Goal: Task Accomplishment & Management: Manage account settings

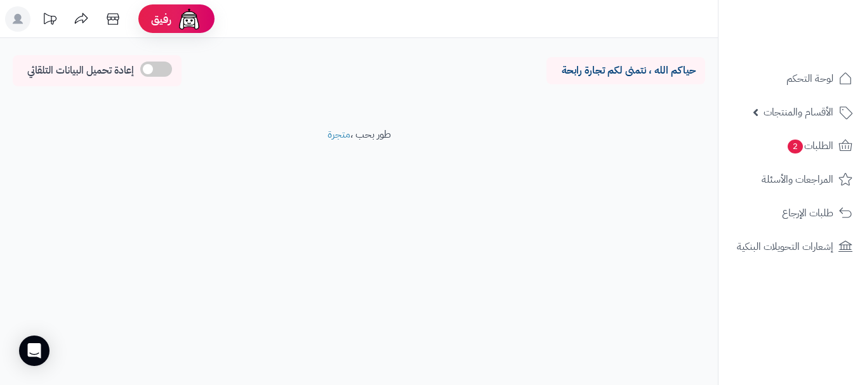
click at [10, 23] on rect at bounding box center [17, 18] width 25 height 25
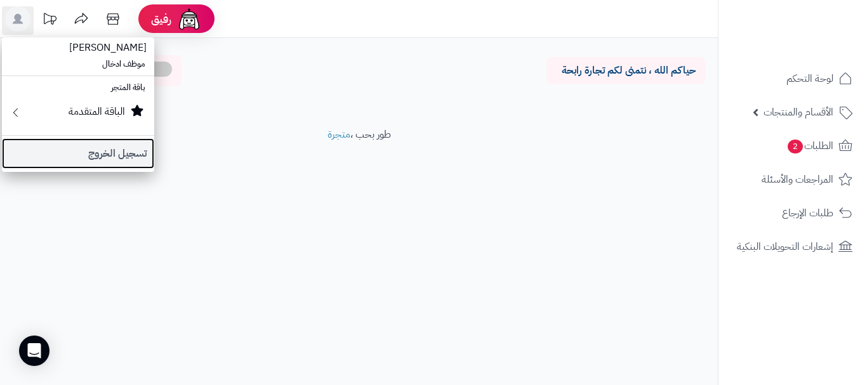
click at [118, 154] on link "تسجيل الخروج" at bounding box center [78, 153] width 152 height 30
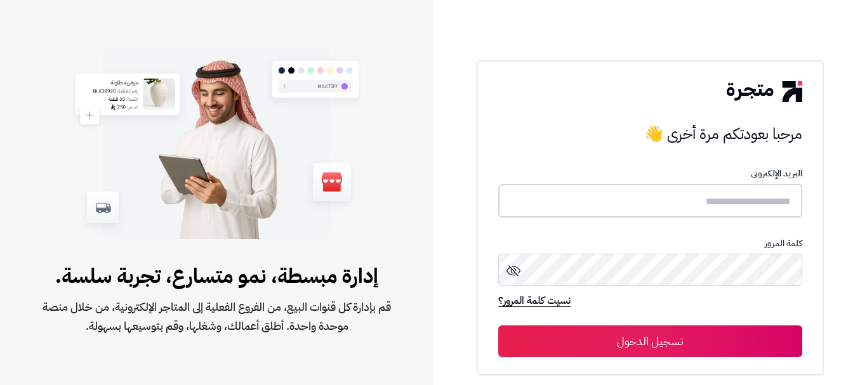
click at [517, 203] on input "text" at bounding box center [649, 201] width 303 height 34
type input "*****"
click at [498, 326] on button "تسجيل الدخول" at bounding box center [649, 342] width 303 height 32
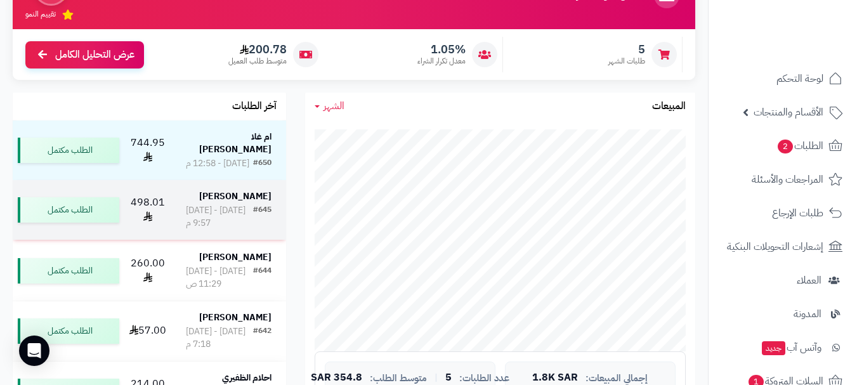
scroll to position [63, 0]
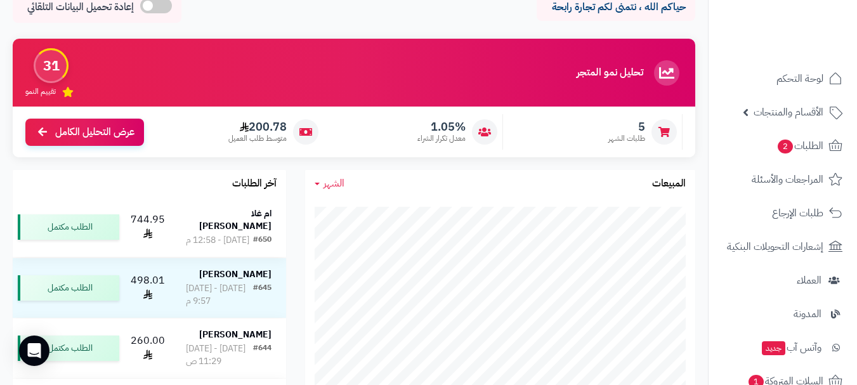
click at [254, 221] on strong "ام غلا العنزي" at bounding box center [235, 220] width 72 height 26
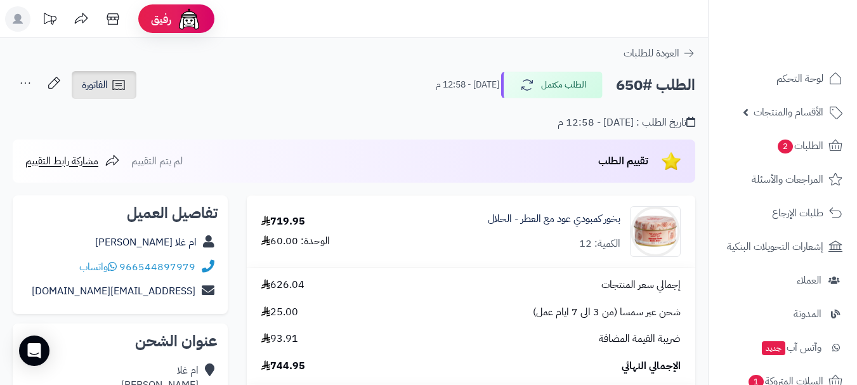
click at [127, 87] on link "الفاتورة" at bounding box center [104, 85] width 65 height 28
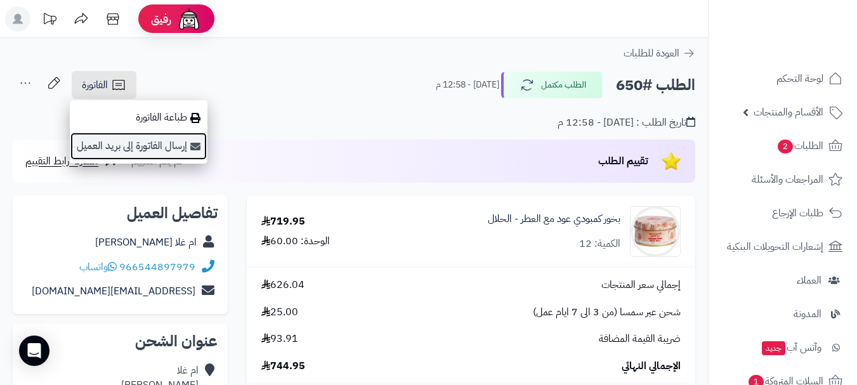
click at [171, 141] on link "إرسال الفاتورة إلى بريد العميل" at bounding box center [139, 146] width 138 height 29
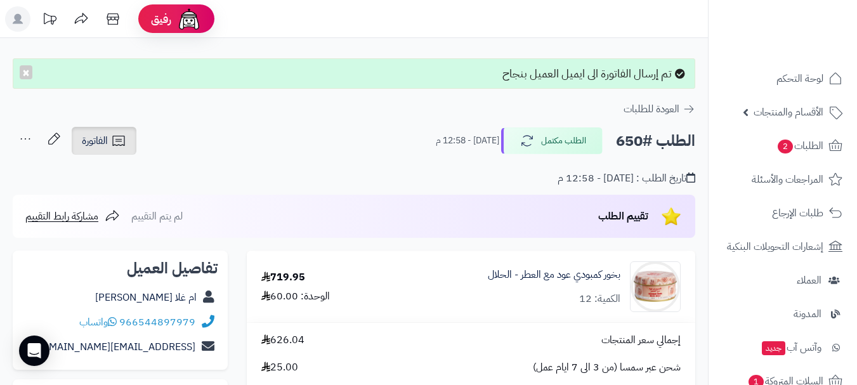
click at [114, 142] on icon at bounding box center [118, 140] width 15 height 15
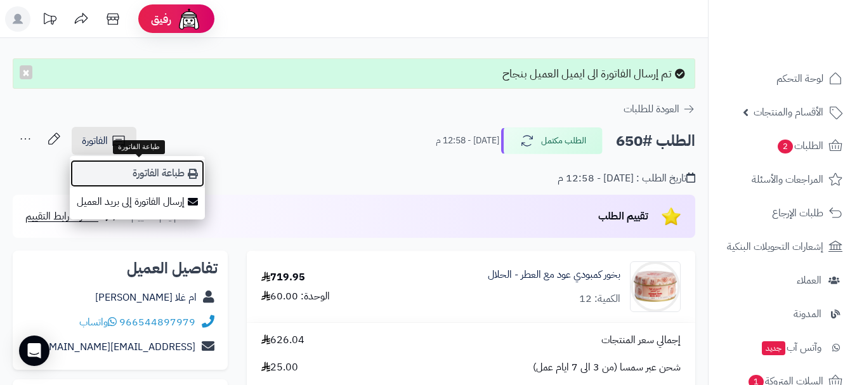
click at [142, 167] on link "طباعة الفاتورة" at bounding box center [137, 173] width 135 height 29
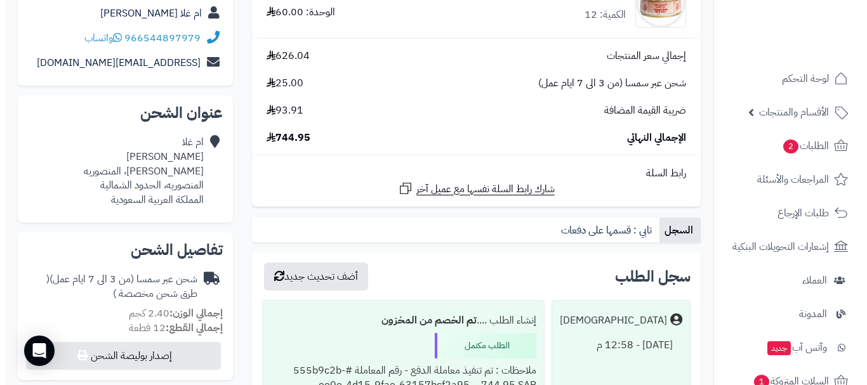
scroll to position [381, 0]
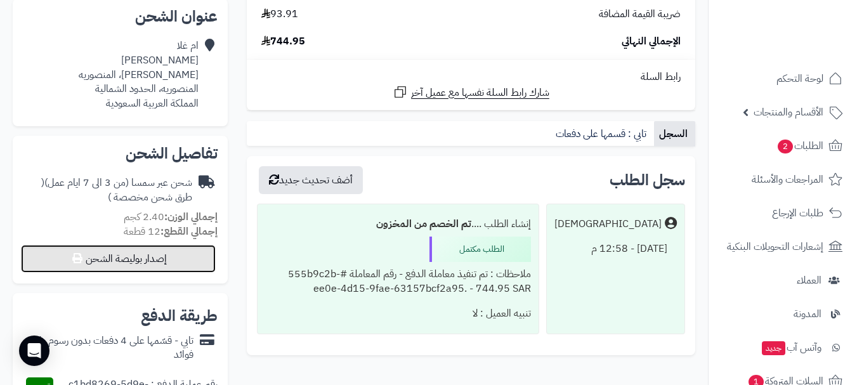
click at [173, 263] on button "إصدار بوليصة الشحن" at bounding box center [118, 259] width 195 height 28
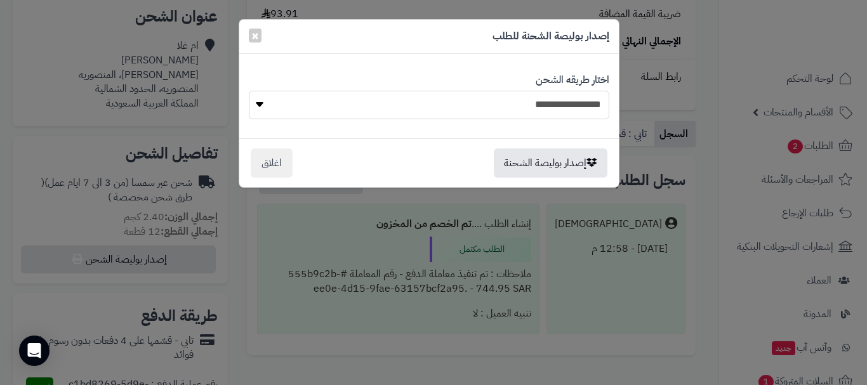
click at [551, 108] on select "**********" at bounding box center [429, 105] width 360 height 29
select select "****"
click at [249, 91] on select "**********" at bounding box center [429, 105] width 360 height 29
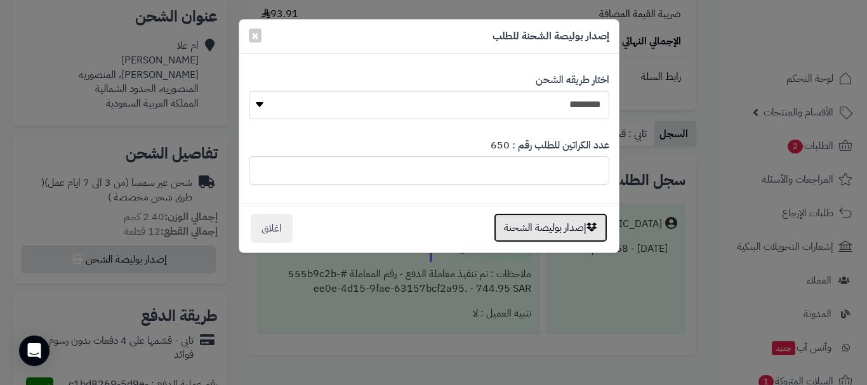
click at [550, 231] on button "إصدار بوليصة الشحنة" at bounding box center [551, 227] width 114 height 29
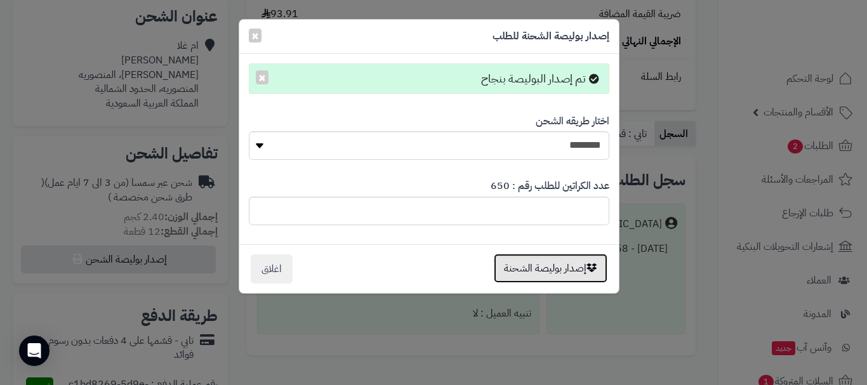
click at [544, 274] on button "إصدار بوليصة الشحنة" at bounding box center [551, 268] width 114 height 29
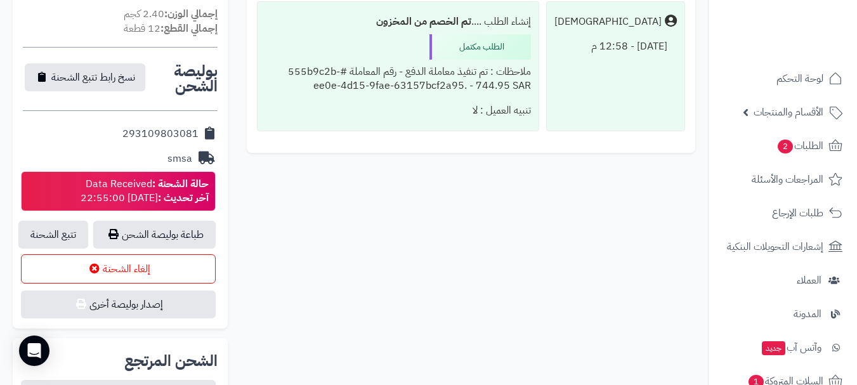
scroll to position [571, 0]
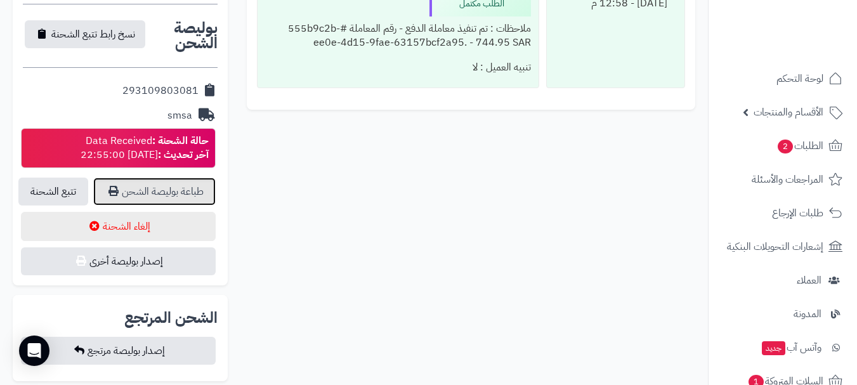
click at [164, 189] on link "طباعة بوليصة الشحن" at bounding box center [154, 192] width 122 height 28
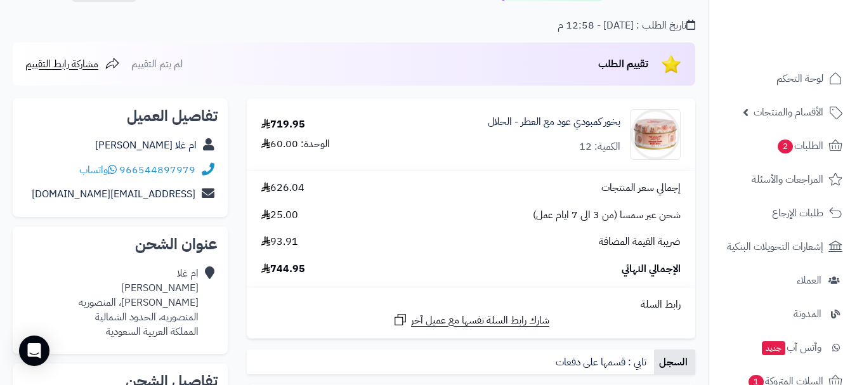
scroll to position [0, 0]
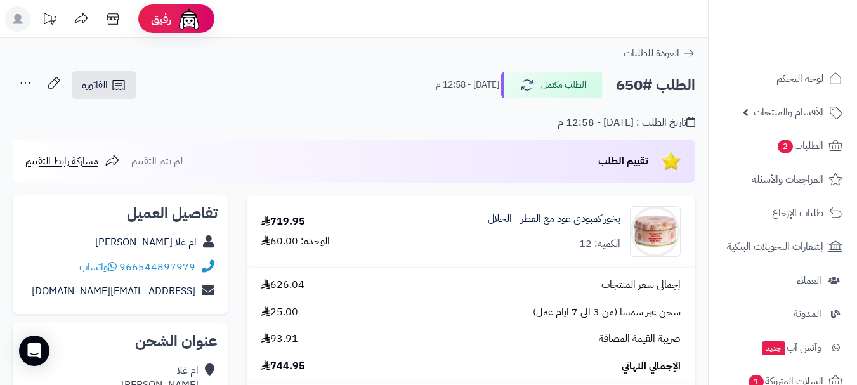
click at [1, 19] on header "رفيق ! 0 الطلبات معالجة مكتمل إرجاع المنتجات العملاء المتواجدون الان 864 عملاء …" at bounding box center [428, 19] width 857 height 38
click at [10, 19] on rect at bounding box center [17, 18] width 25 height 25
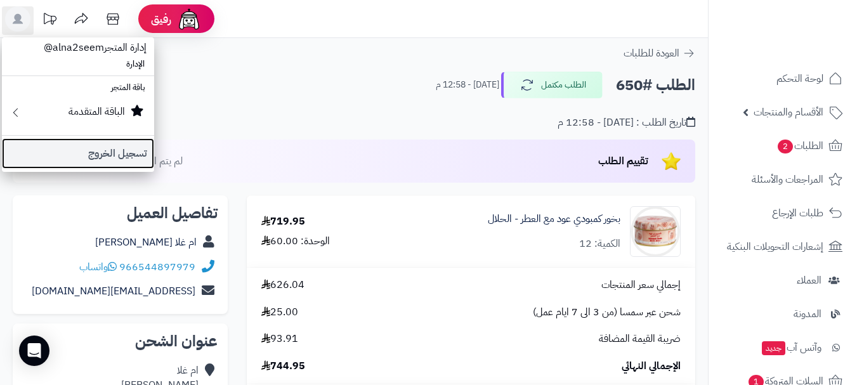
click at [79, 154] on link "تسجيل الخروج" at bounding box center [78, 153] width 152 height 30
